Goal: Information Seeking & Learning: Learn about a topic

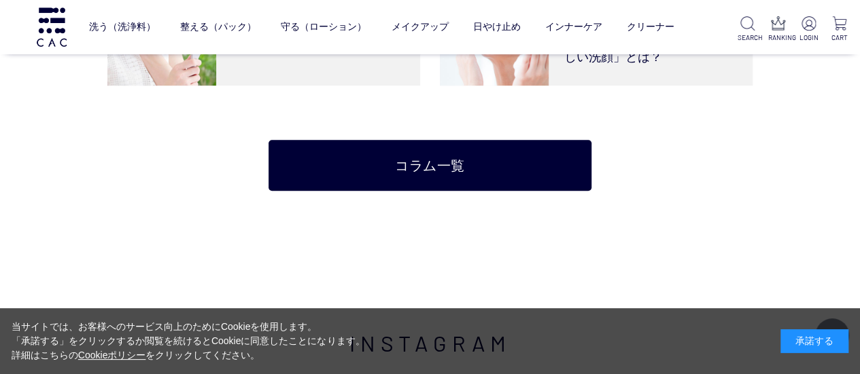
scroll to position [2922, 0]
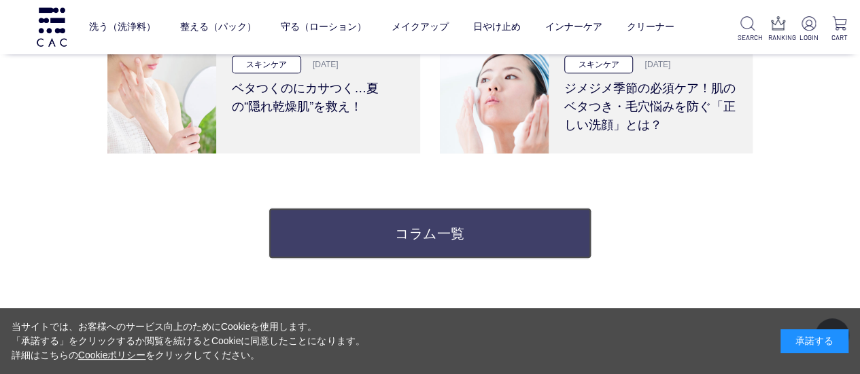
click at [549, 234] on link "コラム一覧" at bounding box center [429, 233] width 322 height 51
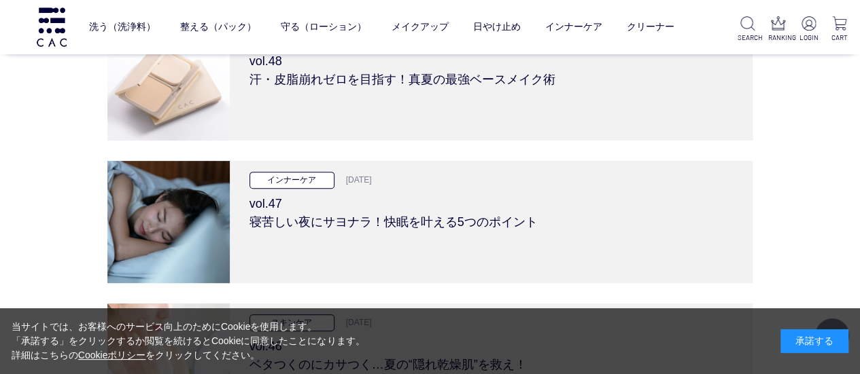
scroll to position [136, 0]
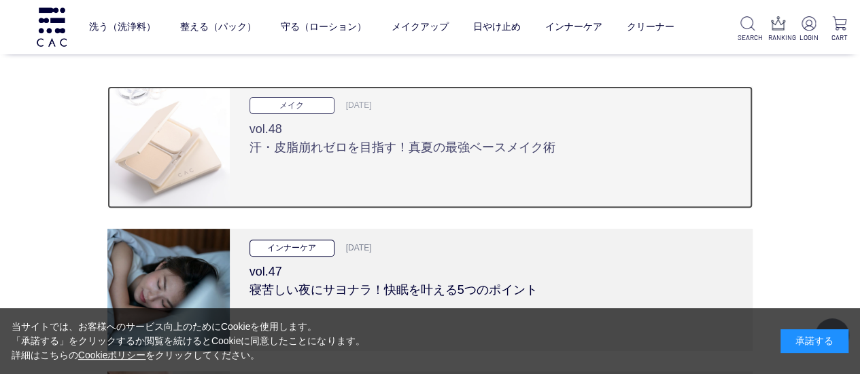
click at [447, 130] on h3 "vol.48 汗・皮脂崩れゼロを目指す！真夏の最強ベースメイク術" at bounding box center [491, 135] width 484 height 43
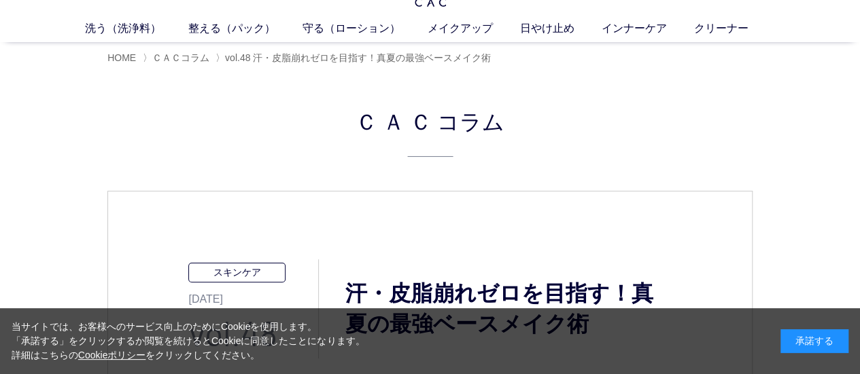
scroll to position [68, 0]
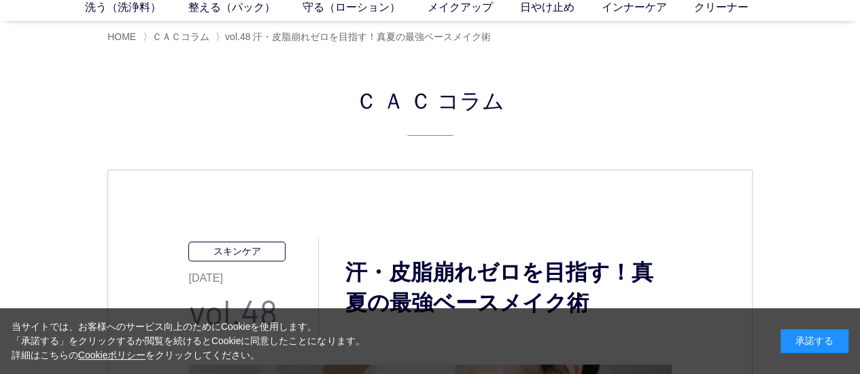
click at [811, 339] on div "承諾する" at bounding box center [814, 342] width 68 height 24
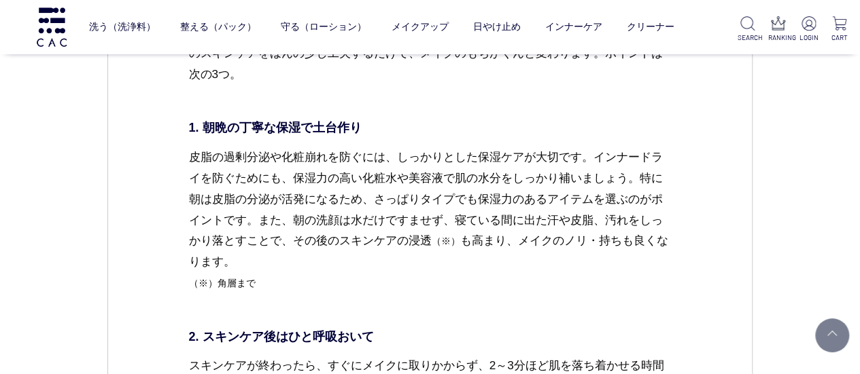
scroll to position [1970, 0]
